Goal: Use online tool/utility: Utilize a website feature to perform a specific function

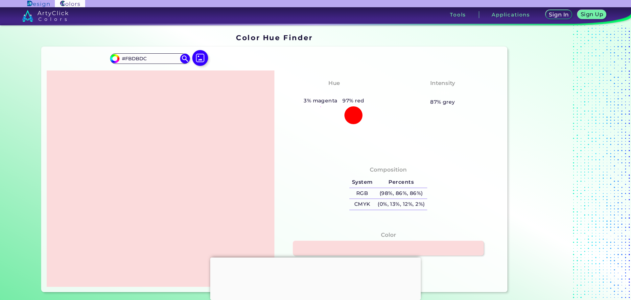
drag, startPoint x: 296, startPoint y: 192, endPoint x: 304, endPoint y: 188, distance: 8.9
click at [297, 192] on div "Composition System Percents RGB (98%, 86%, 86%) CMYK (0%, 13%, 12%, 2%)" at bounding box center [388, 188] width 217 height 53
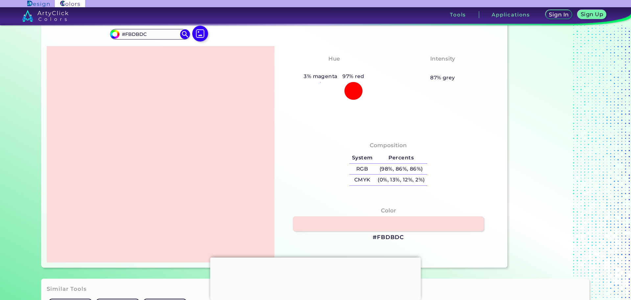
scroll to position [66, 0]
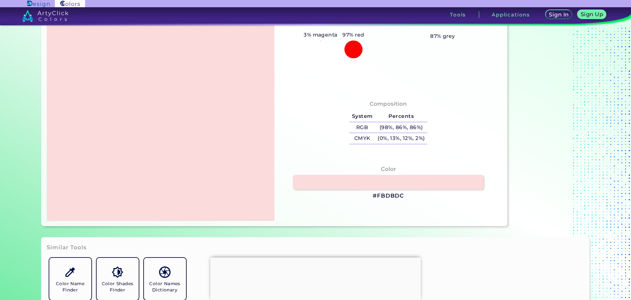
click at [390, 196] on h3 "#FBDBDC" at bounding box center [388, 196] width 31 height 8
click at [390, 196] on h3 "#FBDBDC copied" at bounding box center [388, 196] width 31 height 8
copy h3 "FBDBDC copied"
click at [418, 195] on p "copied" at bounding box center [416, 196] width 19 height 8
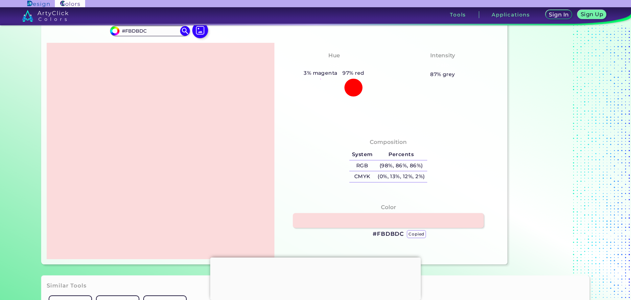
scroll to position [0, 0]
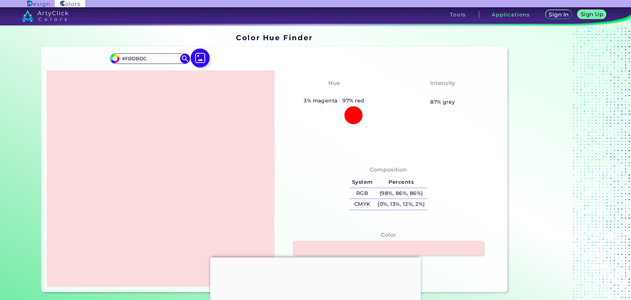
click at [198, 57] on img at bounding box center [200, 58] width 19 height 19
click at [0, 0] on input "file" at bounding box center [0, 0] width 0 height 0
type input "#000000"
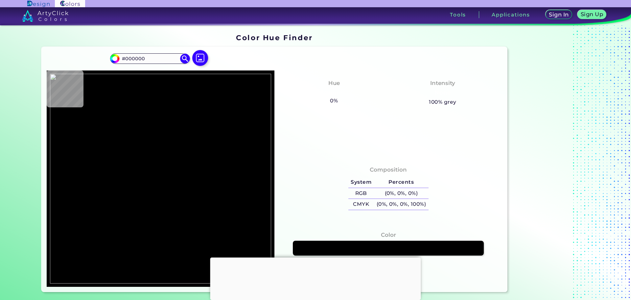
type input "#fbdbdc"
type input "#FBDBDC"
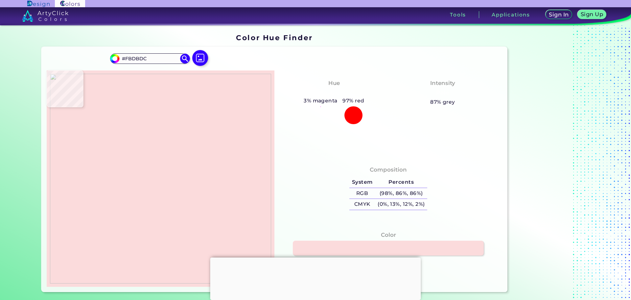
type input "#000000"
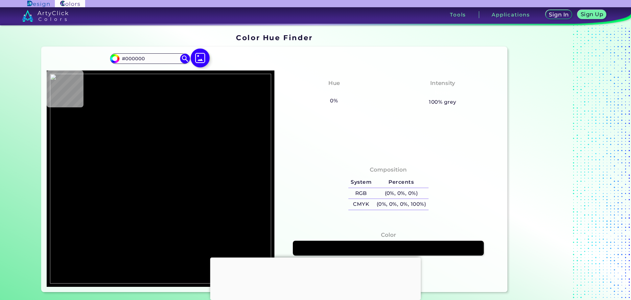
click at [205, 59] on img at bounding box center [200, 58] width 19 height 19
click at [0, 0] on input "file" at bounding box center [0, 0] width 0 height 0
type input "#fbdbdc"
type input "#FBDBDC"
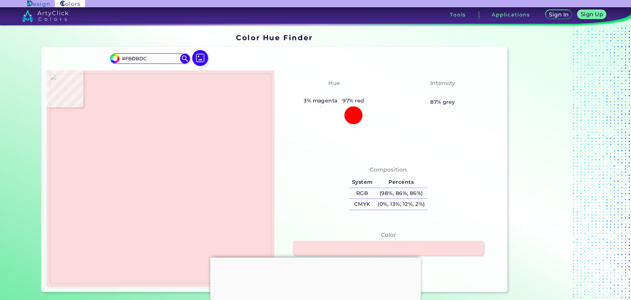
scroll to position [33, 0]
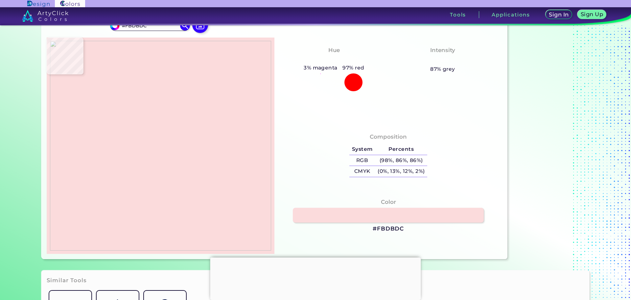
type input "#c2afb2"
type input "#C2AFB2"
type input "#fbdbdc"
type input "#FBDBDC"
type input "#000000"
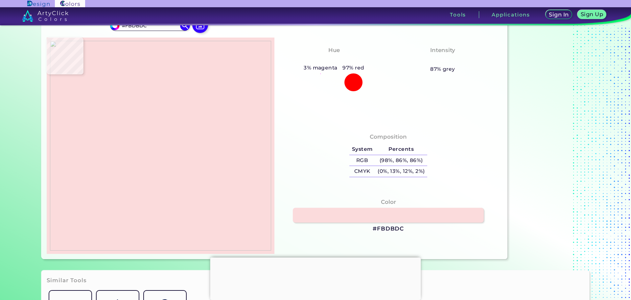
type input "#000000"
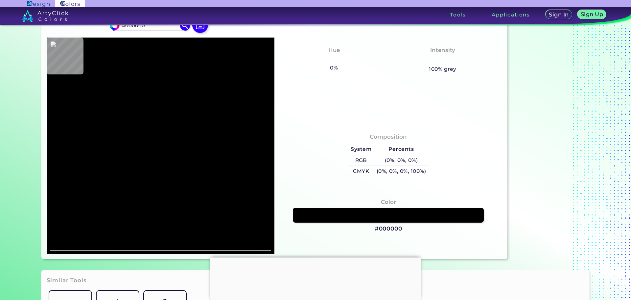
type input "#fbdbdc"
type input "#FBDBDC"
type input "#c8b4b6"
type input "#C8B4B6"
type input "#fbdbdc"
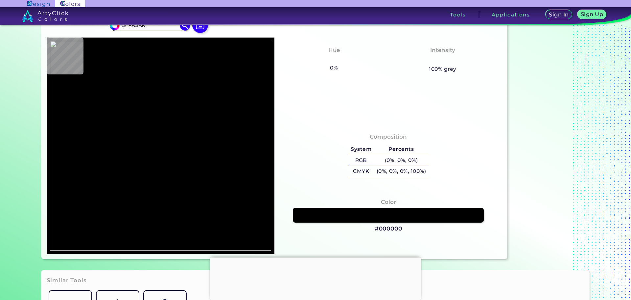
type input "#FBDBDC"
type input "#000000"
type input "#fbdbdc"
type input "#FBDBDC"
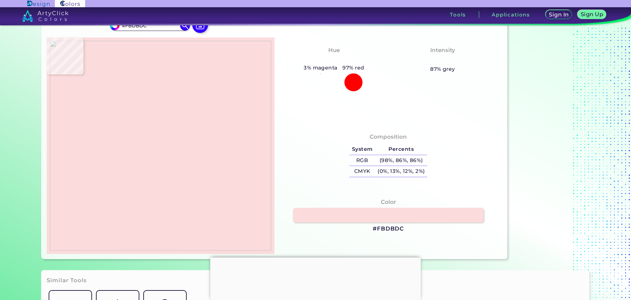
type input "#f0d2d4"
type input "#F0D2D4"
type input "#c2afb2"
type input "#C2AFB2"
type input "#fbdbdc"
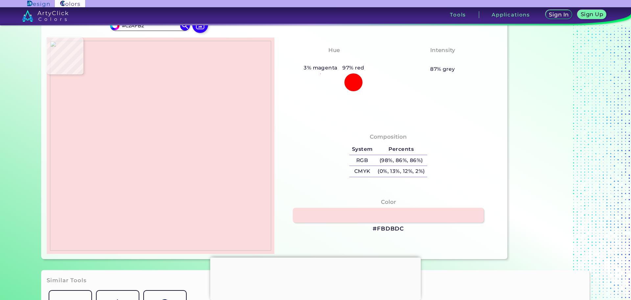
type input "#FBDBDC"
type input "#c8b3b6"
type input "#C8B3B6"
type input "#fbdbdc"
type input "#FBDBDC"
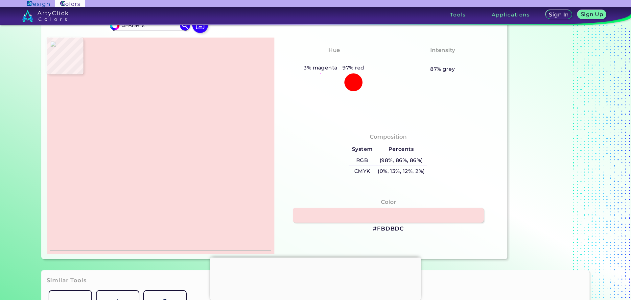
type input "#f5d6d7"
type input "#F5D6D7"
type input "#fbdbdc"
type input "#FBDBDC"
type input "#d9313c"
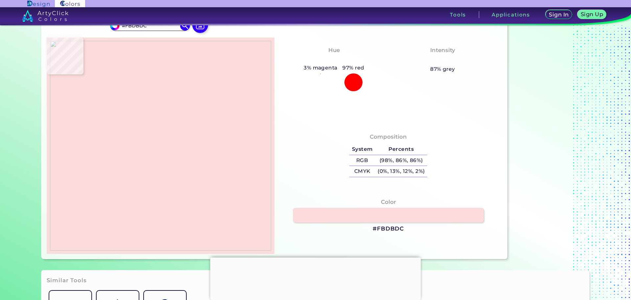
type input "#D9313C"
type input "#d8313c"
type input "#D8313C"
type input "#d7313b"
type input "#D7313B"
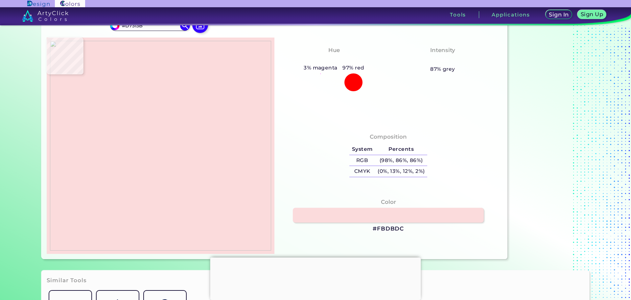
type input "#fefbfb"
type input "#FEFBFB"
type input "#ffffff"
type input "#FFFFFF"
type input "#db4851"
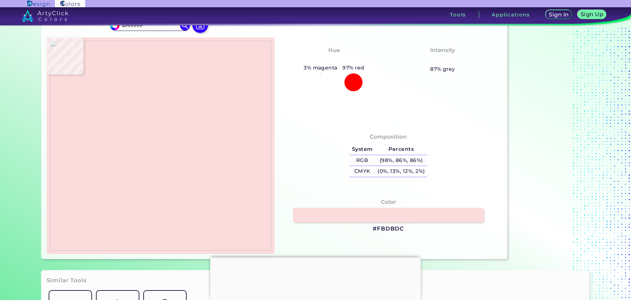
type input "#DB4851"
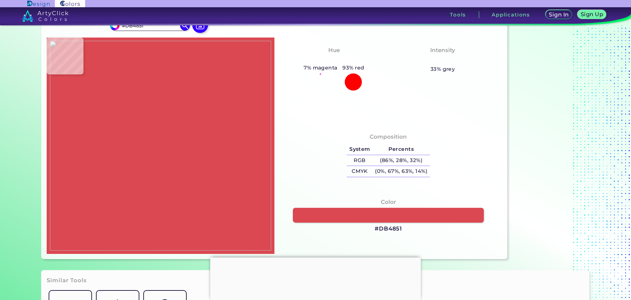
type input "#fdf6f7"
type input "#FDF6F7"
type input "#e67f85"
type input "#E67F85"
type input "#e98f95"
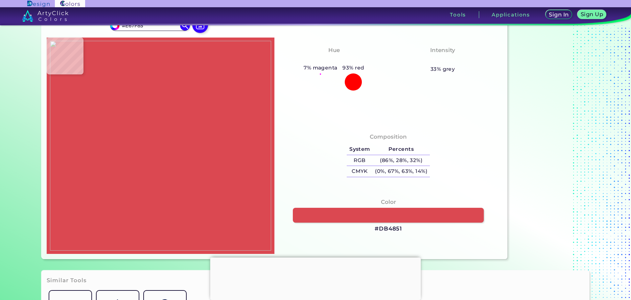
type input "#E98F95"
type input "#f8dddf"
type input "#F8DDDF"
type input "#fefefe"
type input "#FEFEFE"
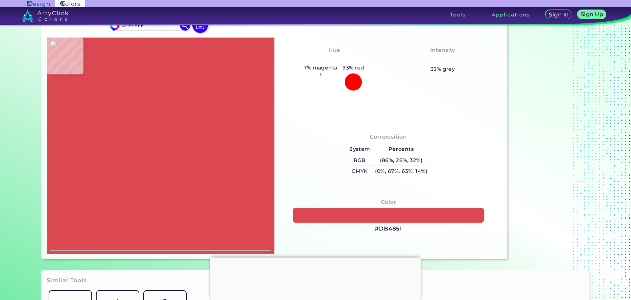
type input "#efb0b4"
type input "#EFB0B4"
type input "#fdf8f8"
type input "#FDF8F8"
type input "#ea969b"
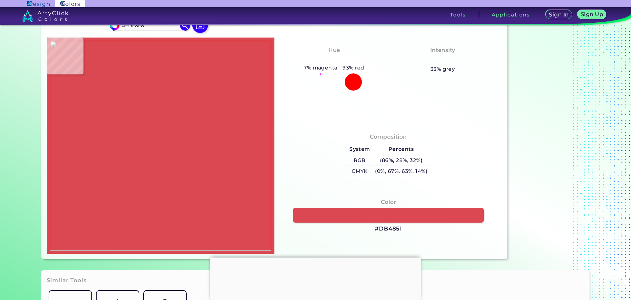
type input "#EA969B"
type input "#d6313b"
type input "#D6313B"
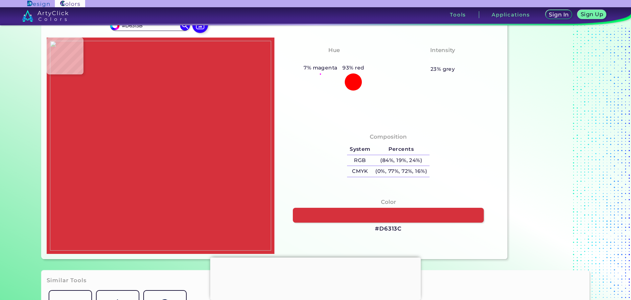
type input "#d6313c"
type input "#D6313C"
type input "#d6313b"
type input "#D6313B"
type input "#d6313c"
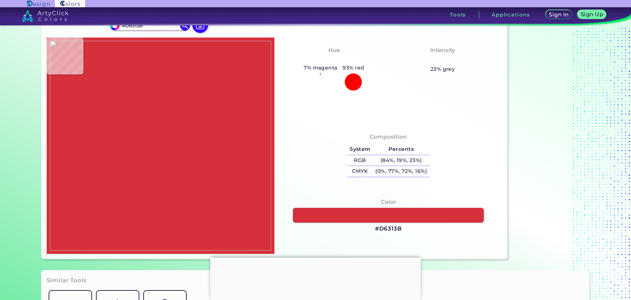
type input "#D6313C"
type input "#d5313b"
type input "#D5313B"
type input "#d5323b"
type input "#D5323B"
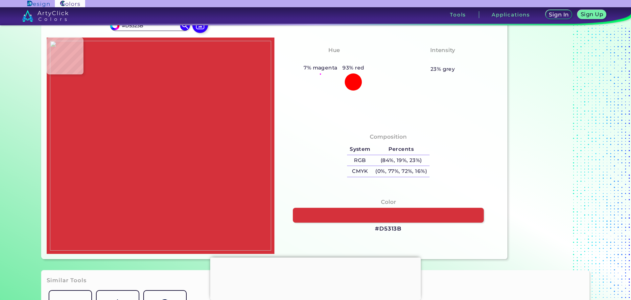
type input "#d8313c"
type input "#D8313C"
type input "#db303c"
type input "#DB303C"
type input "#fbdbdc"
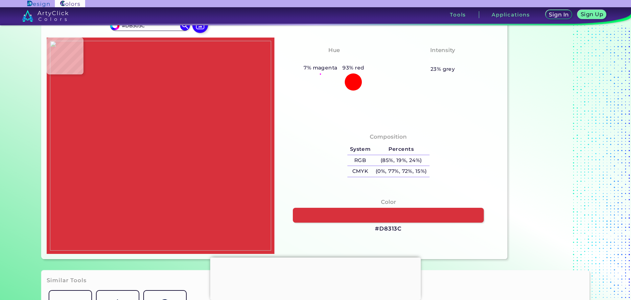
type input "#FBDBDC"
type input "#000000"
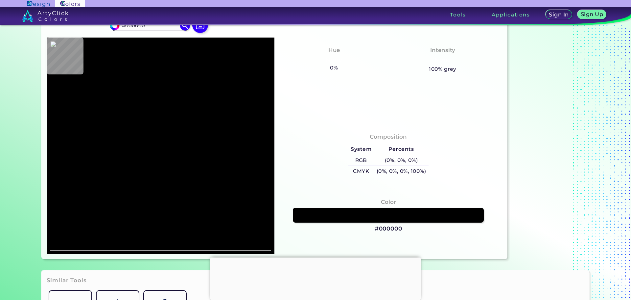
type input "#fbdbdc"
type input "#FBDBDC"
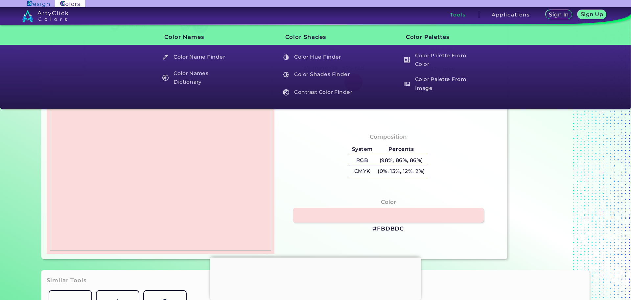
type input "#c7b3b6"
type input "#C7B3B6"
type input "#e1c7c9"
type input "#E1C7C9"
type input "#74737a"
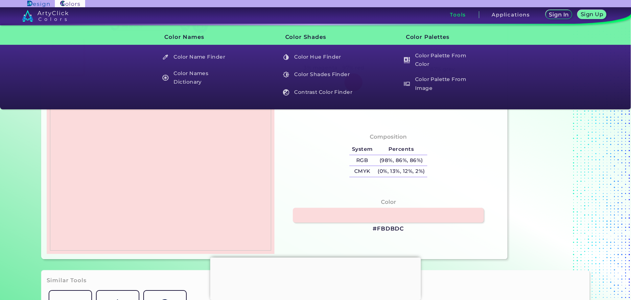
type input "#74737A"
type input "#fbdbdc"
type input "#FBDBDC"
type input "#5c6068"
type input "#5C6068"
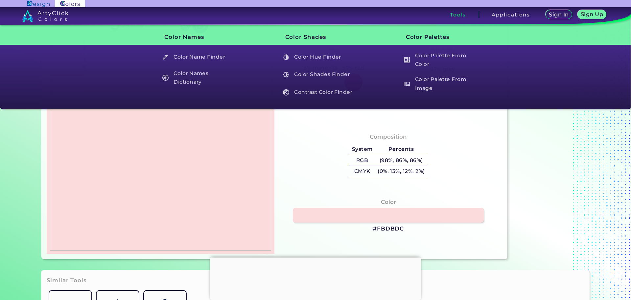
type input "#baa8ad"
type input "#BAA8AD"
type input "#fbdbdc"
type input "#FBDBDC"
type input "#5c6068"
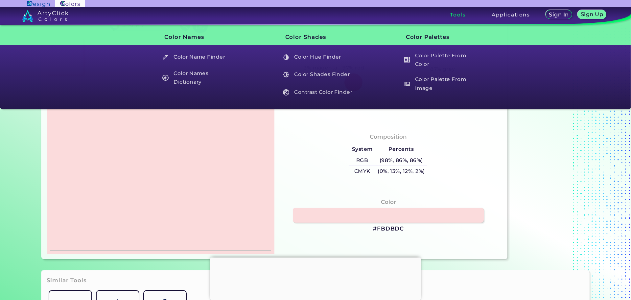
type input "#5C6068"
type input "#847e84"
type input "#847E84"
type input "#fbdbdc"
type input "#FBDBDC"
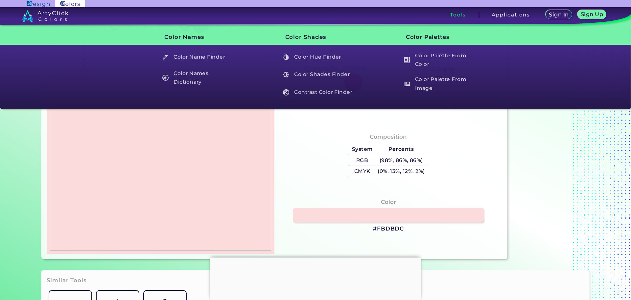
type input "#f2b2b5"
type input "#F2B2B5"
type input "#d6313b"
type input "#D6313B"
type input "#d7313b"
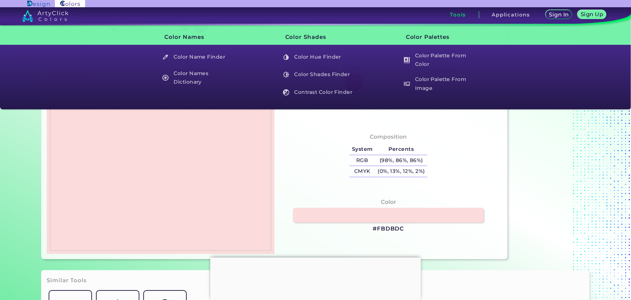
type input "#D7313B"
type input "#d6313b"
type input "#D6313B"
type input "#d7313b"
type input "#D7313B"
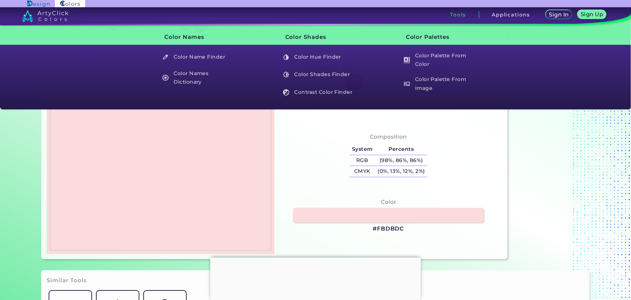
type input "#d7313c"
type input "#D7313C"
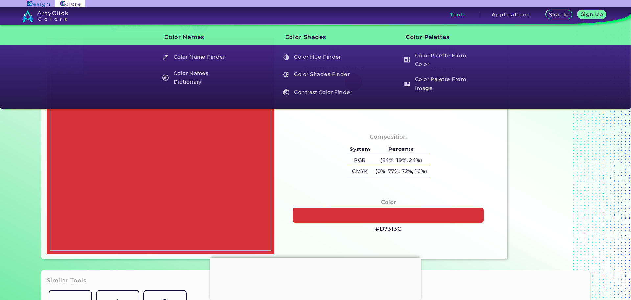
type input "#d7313b"
type input "#D7313B"
type input "#d7313c"
type input "#D7313C"
type input "#d7313b"
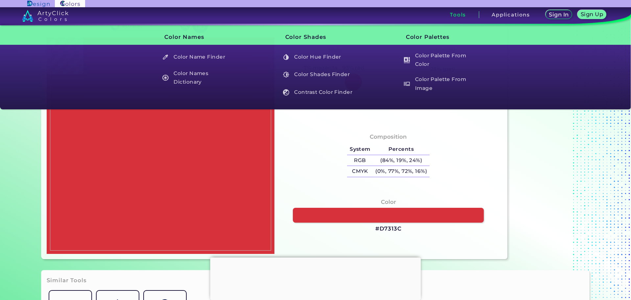
type input "#D7313B"
type input "#d8313b"
type input "#D8313B"
type input "#d8303b"
type input "#D8303B"
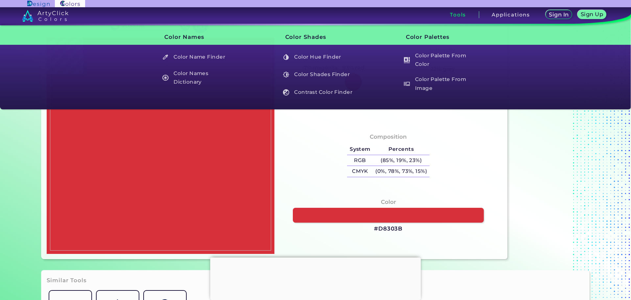
type input "#d8313c"
type input "#D8313C"
type input "#d7313c"
type input "#D7313C"
type input "#d6313b"
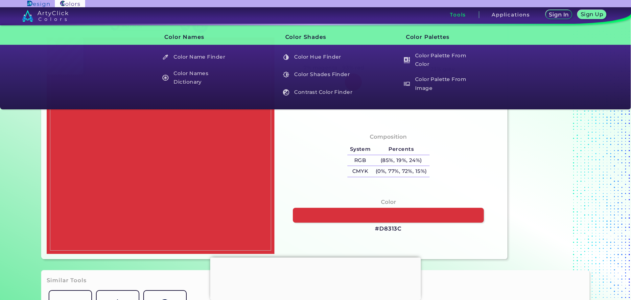
type input "#D6313B"
type input "#d5313b"
type input "#D5313B"
type input "#d5323b"
type input "#D5323B"
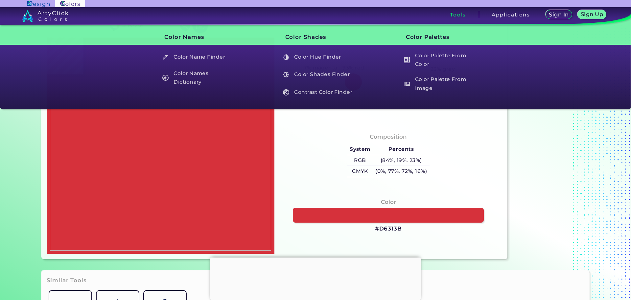
type input "#d4323b"
type input "#D4323B"
type input "#d5323b"
type input "#D5323B"
type input "#d5313b"
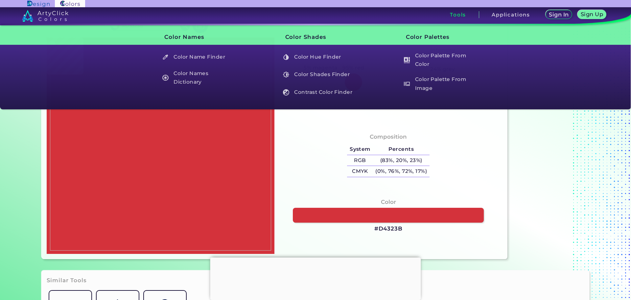
type input "#D5313B"
type input "#d6313c"
type input "#D6313C"
type input "#d6313b"
type input "#D6313B"
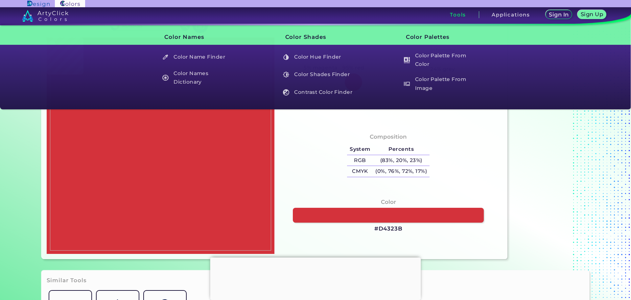
type input "#d7313b"
type input "#D7313B"
type input "#d7313c"
type input "#D7313C"
type input "#d7313b"
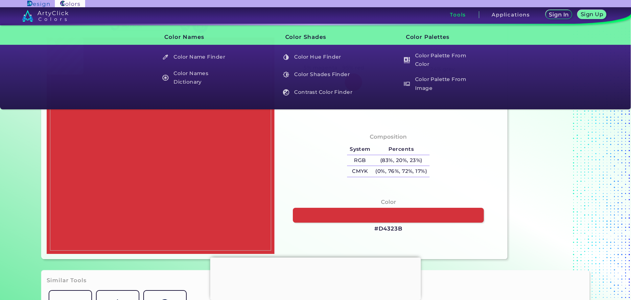
type input "#D7313B"
type input "#d8313c"
type input "#D8313C"
type input "#f7d4d7"
type input "#F7D4D7"
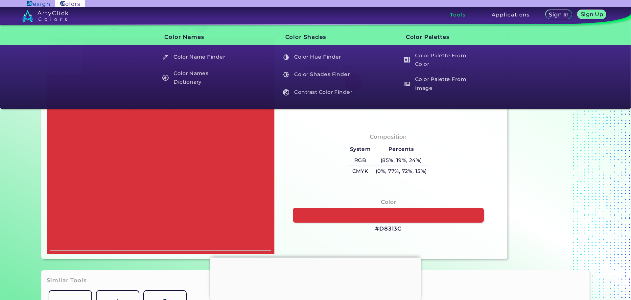
type input "#e0646c"
type input "#E0646C"
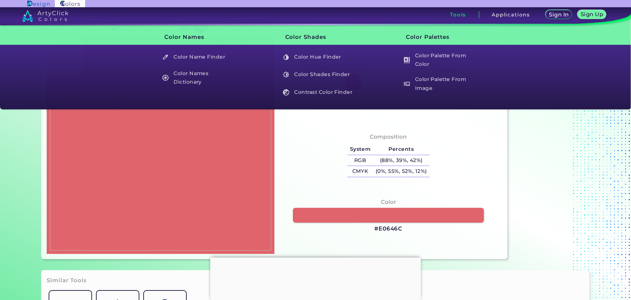
type input "#d5313b"
type input "#D5313B"
type input "#e58389"
type input "#E58389"
type input "#d4323b"
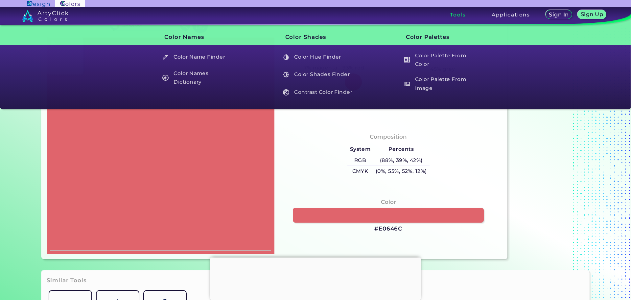
type input "#D4323B"
type input "#d3323b"
type input "#D3323B"
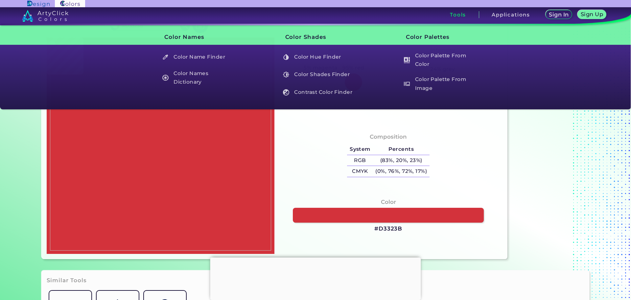
type input "#d74850"
type input "#D74850"
type input "#f6d8da"
type input "#F6D8DA"
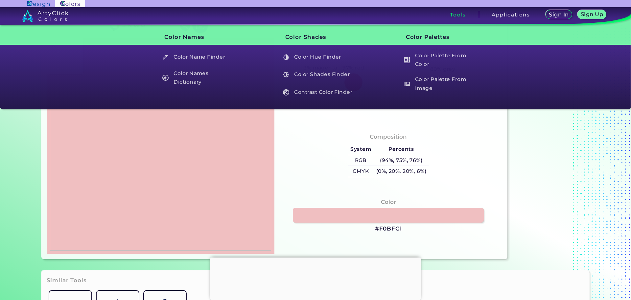
type input "#f0bfc1"
type input "#F0BFC1"
type input "#e07278"
type input "#E07278"
type input "#d6464e"
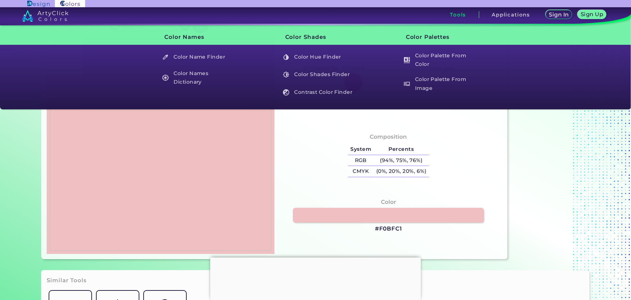
type input "#D6464E"
type input "#d43c45"
type input "#D43C45"
type input "#d1333b"
type input "#D1333B"
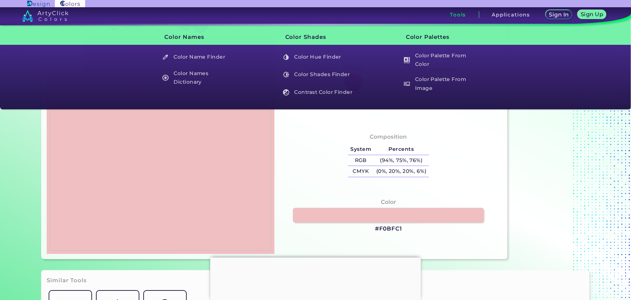
type input "#d33b43"
type input "#D33B43"
type input "#dc666c"
type input "#DC666C"
type input "#d43d45"
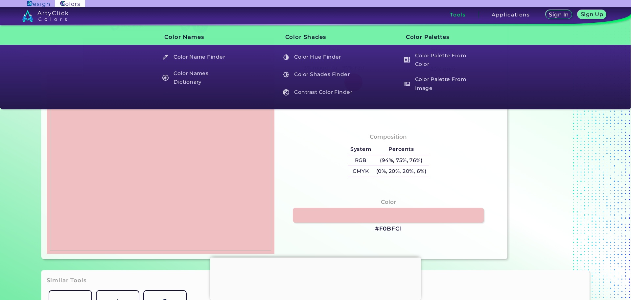
type input "#D43D45"
type input "#d1323b"
type input "#D1323B"
type input "#d2323b"
type input "#D2323B"
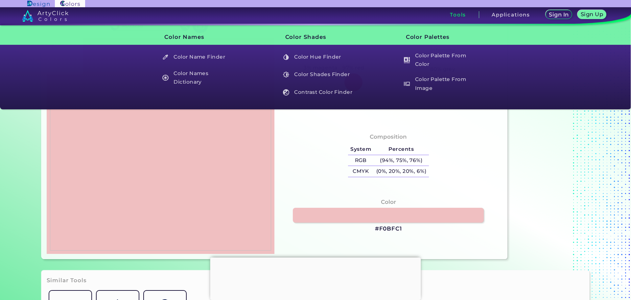
type input "#d4323b"
type input "#D4323B"
type input "#d6313b"
type input "#D6313B"
type input "#fbdbdc"
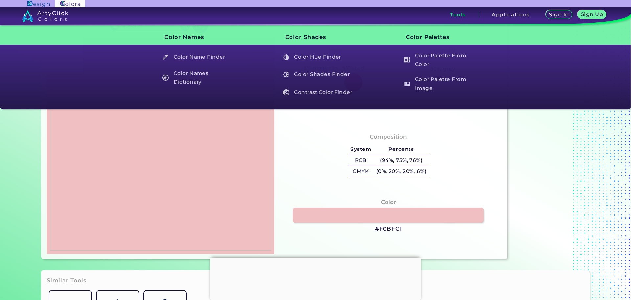
type input "#FBDBDC"
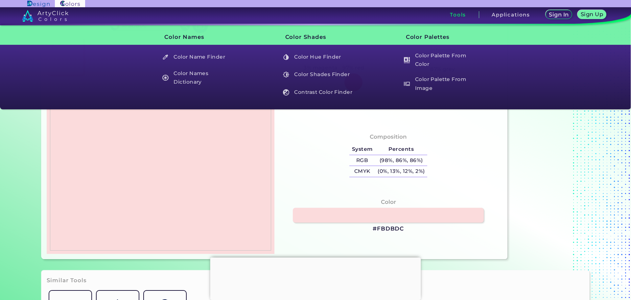
click at [326, 165] on div "Composition System Percents RGB (98%, 86%, 86%) CMYK (0%, 13%, 12%, 2%)" at bounding box center [388, 155] width 217 height 53
